Goal: Check status: Check status

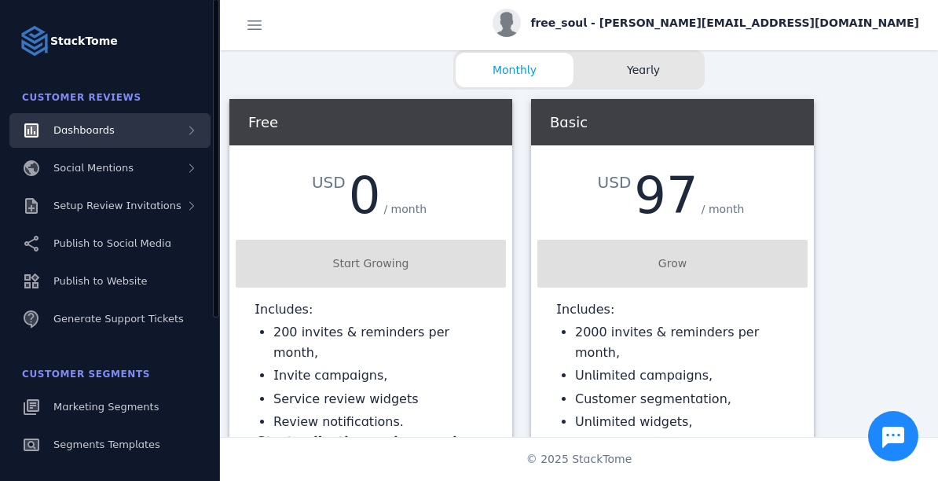
click at [119, 140] on div "Dashboards" at bounding box center [109, 130] width 201 height 35
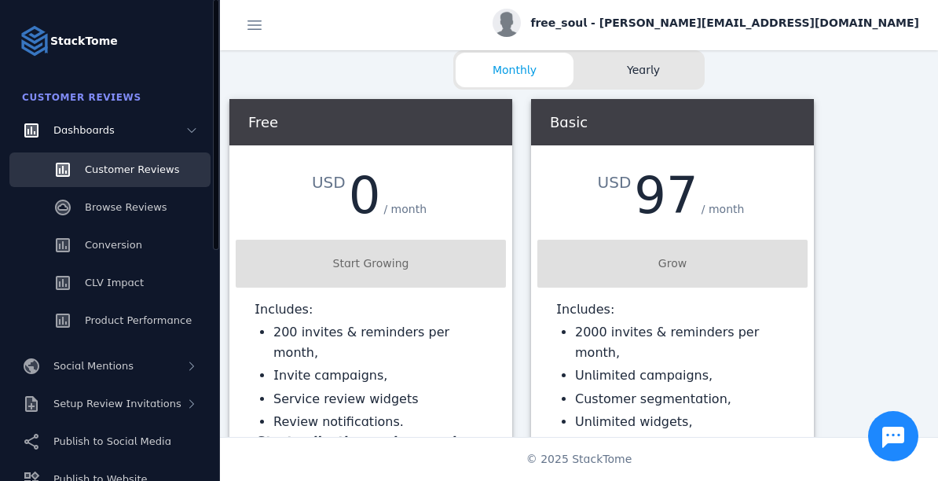
click at [123, 167] on span "Customer Reviews" at bounding box center [132, 169] width 94 height 12
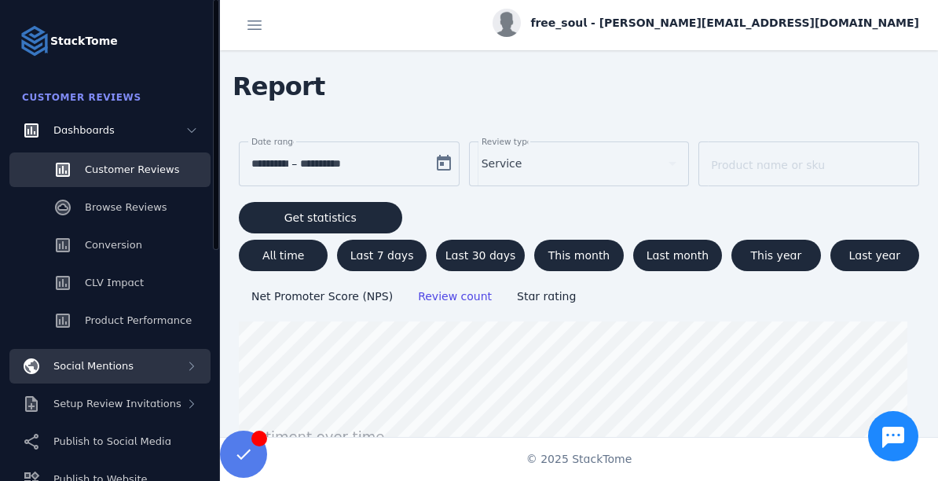
click at [138, 355] on div "Social Mentions" at bounding box center [109, 366] width 201 height 35
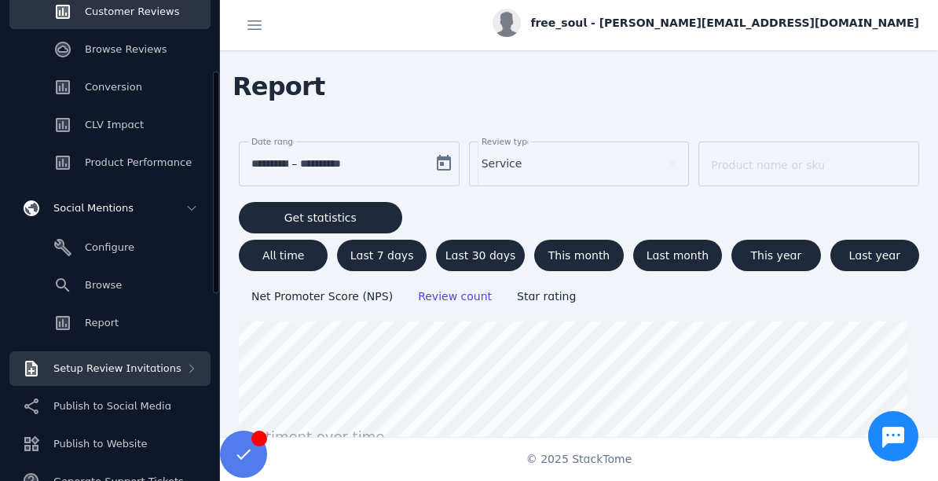
click at [139, 371] on span "Setup Review Invitations" at bounding box center [117, 368] width 128 height 12
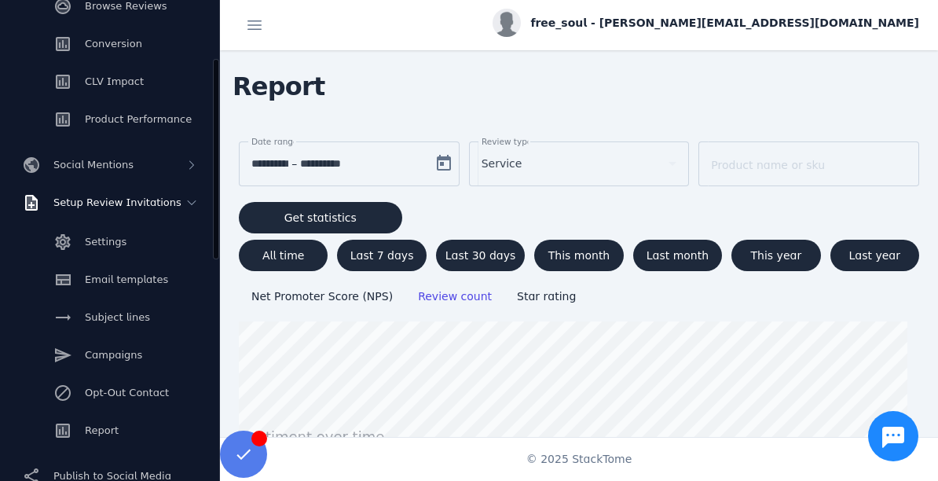
scroll to position [251, 0]
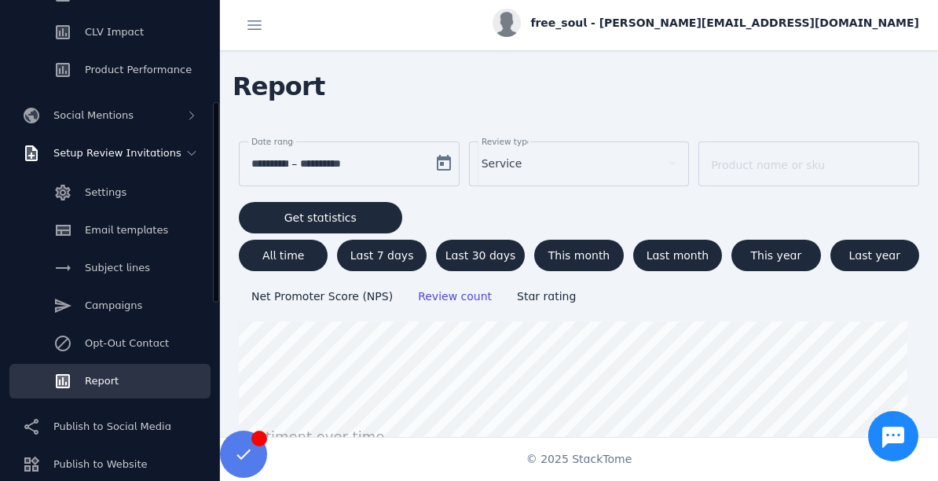
click at [121, 373] on link "Report" at bounding box center [109, 381] width 201 height 35
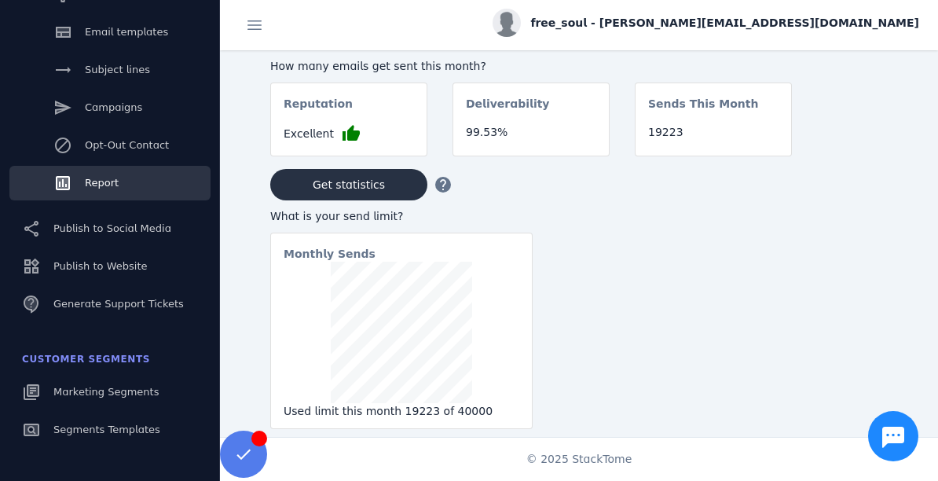
click at [368, 186] on span "Get statistics" at bounding box center [349, 184] width 72 height 11
click at [247, 25] on span at bounding box center [255, 25] width 38 height 38
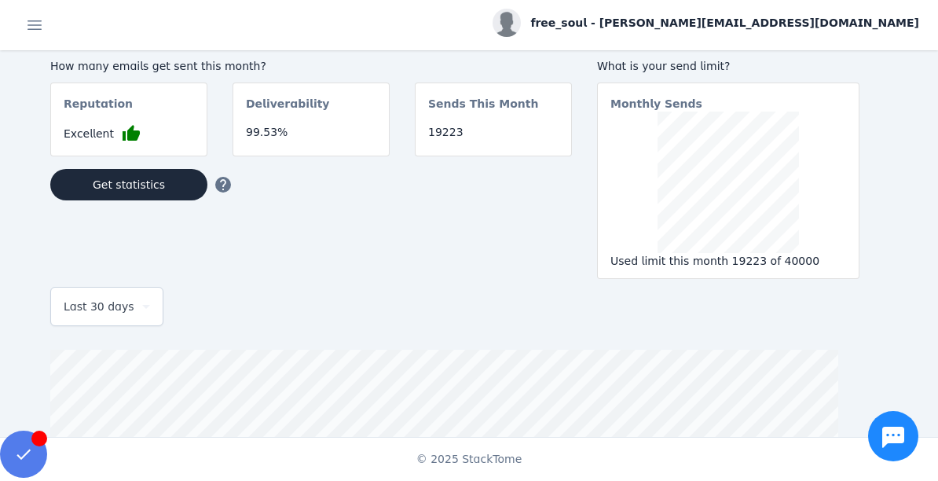
click at [144, 302] on icon at bounding box center [146, 306] width 19 height 19
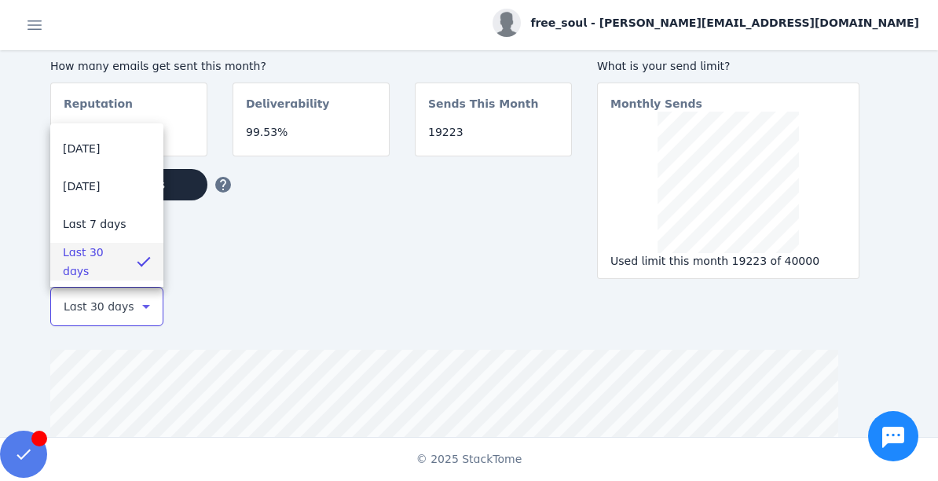
click at [313, 225] on div at bounding box center [469, 240] width 938 height 481
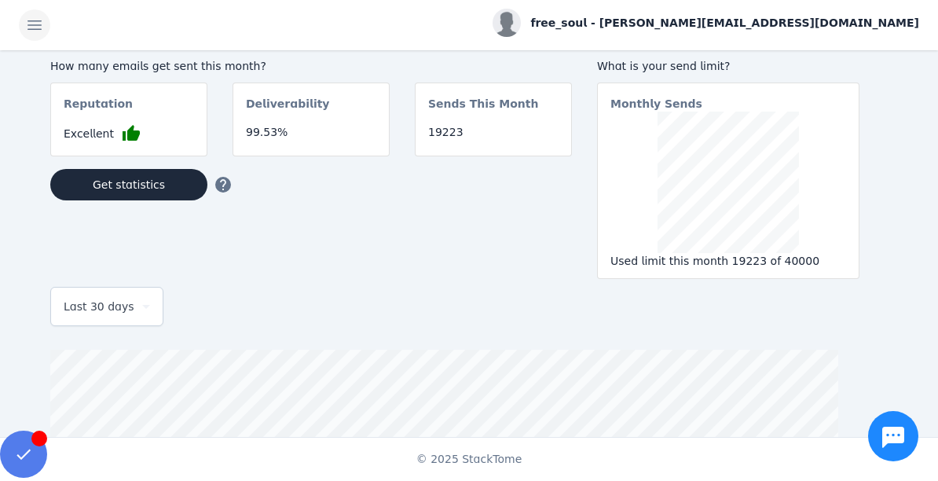
click at [38, 22] on span at bounding box center [35, 25] width 38 height 38
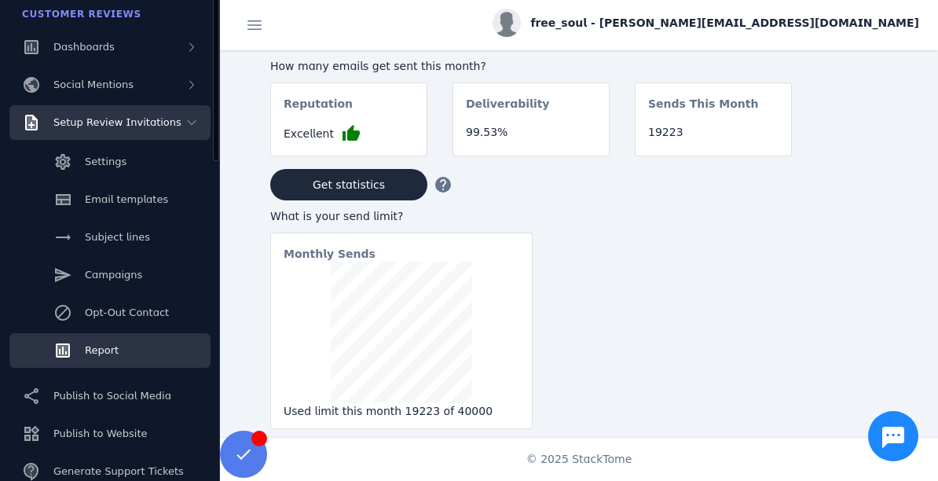
scroll to position [3, 0]
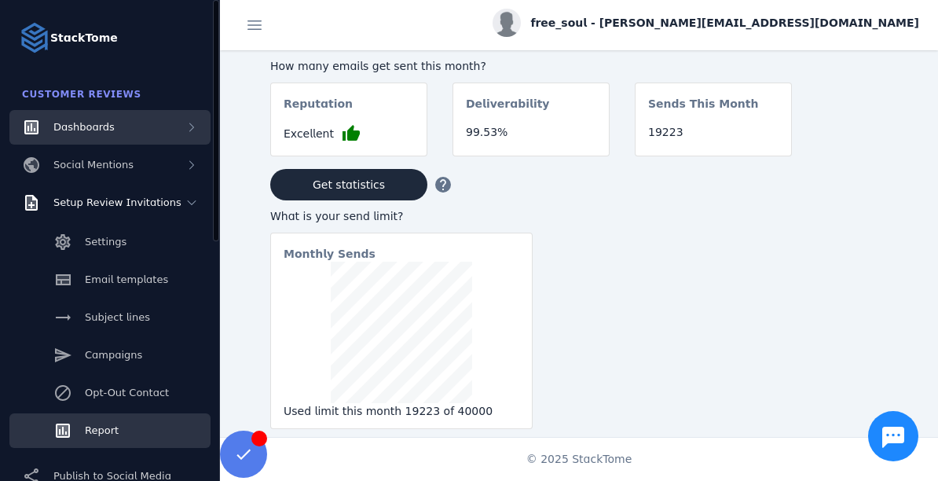
click at [123, 138] on div "Dashboards" at bounding box center [109, 127] width 201 height 35
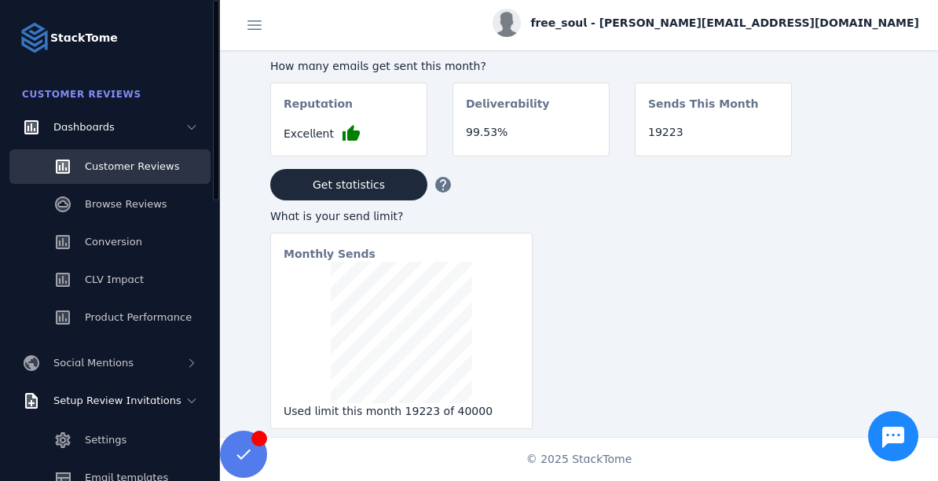
click at [134, 170] on span "Customer Reviews" at bounding box center [132, 166] width 94 height 12
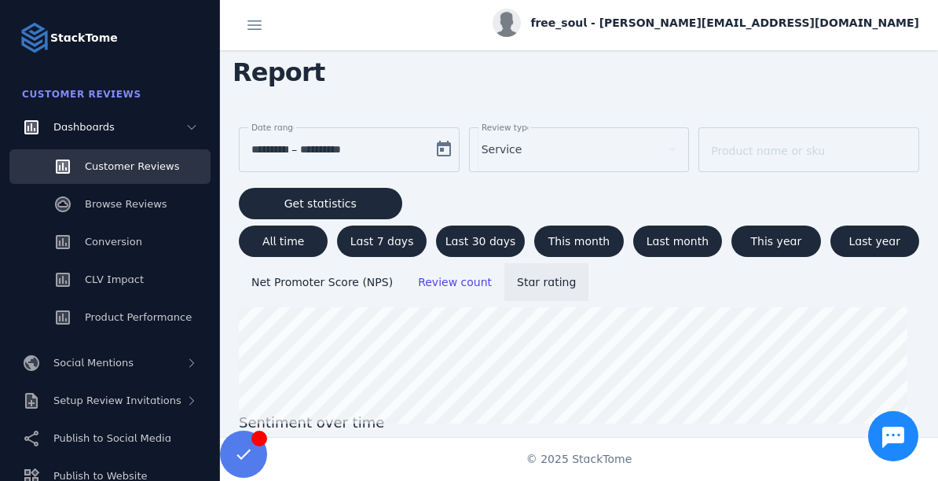
scroll to position [34, 0]
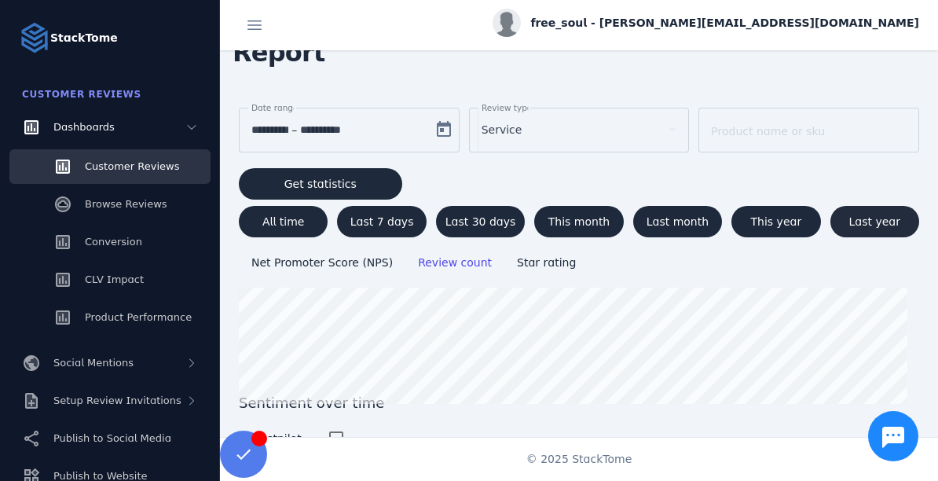
click at [865, 218] on span "Last year" at bounding box center [874, 221] width 51 height 11
type input "**********"
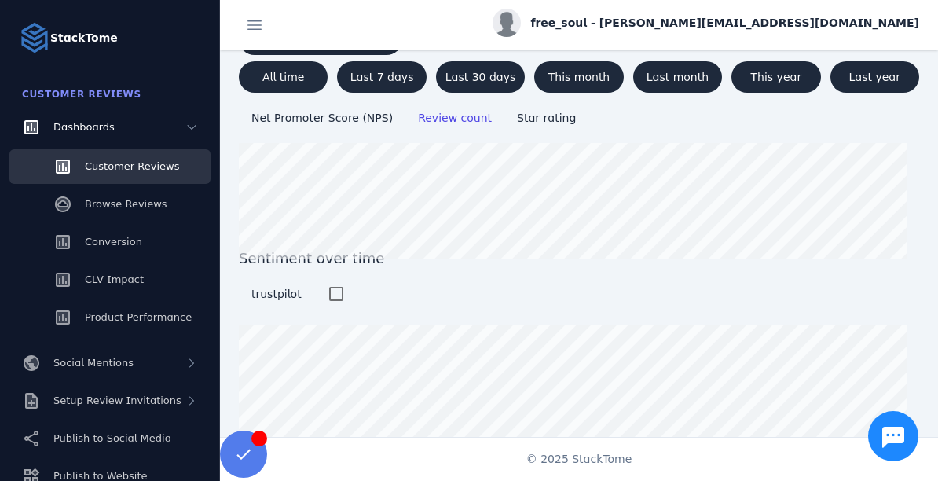
scroll to position [182, 0]
